Goal: Find contact information: Find contact information

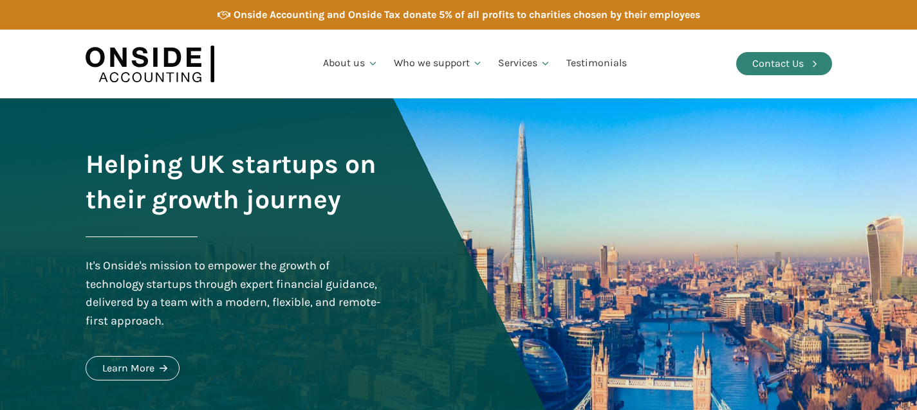
click at [793, 67] on div "Contact Us" at bounding box center [777, 63] width 51 height 17
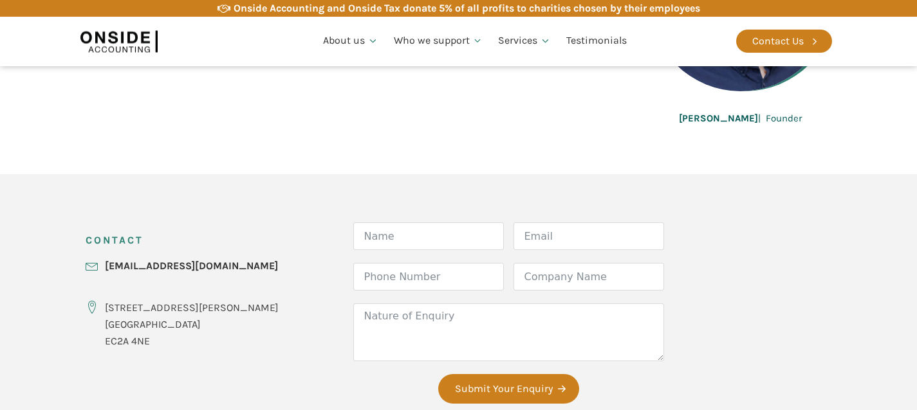
scroll to position [384, 0]
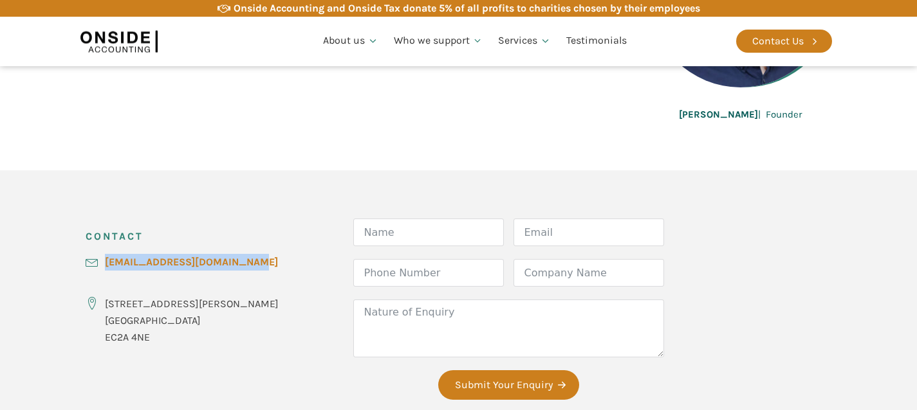
drag, startPoint x: 270, startPoint y: 265, endPoint x: 107, endPoint y: 261, distance: 163.5
click at [107, 261] on div "CONTACT [EMAIL_ADDRESS][DOMAIN_NAME] [STREET_ADDRESS][PERSON_NAME] Form Name Em…" at bounding box center [459, 315] width 772 height 291
copy link "[EMAIL_ADDRESS][DOMAIN_NAME]"
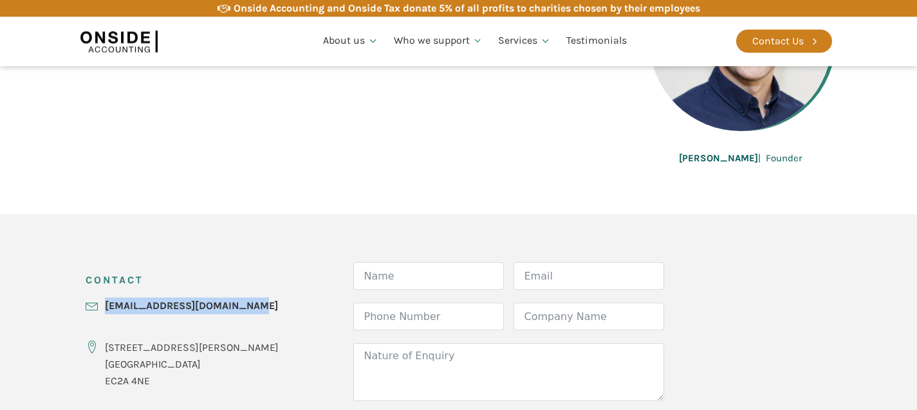
scroll to position [341, 0]
drag, startPoint x: 676, startPoint y: 155, endPoint x: 800, endPoint y: 154, distance: 124.8
click at [805, 154] on div "[PERSON_NAME] | Founder" at bounding box center [740, 66] width 183 height 198
copy div "[PERSON_NAME] | Founder"
